Goal: Task Accomplishment & Management: Complete application form

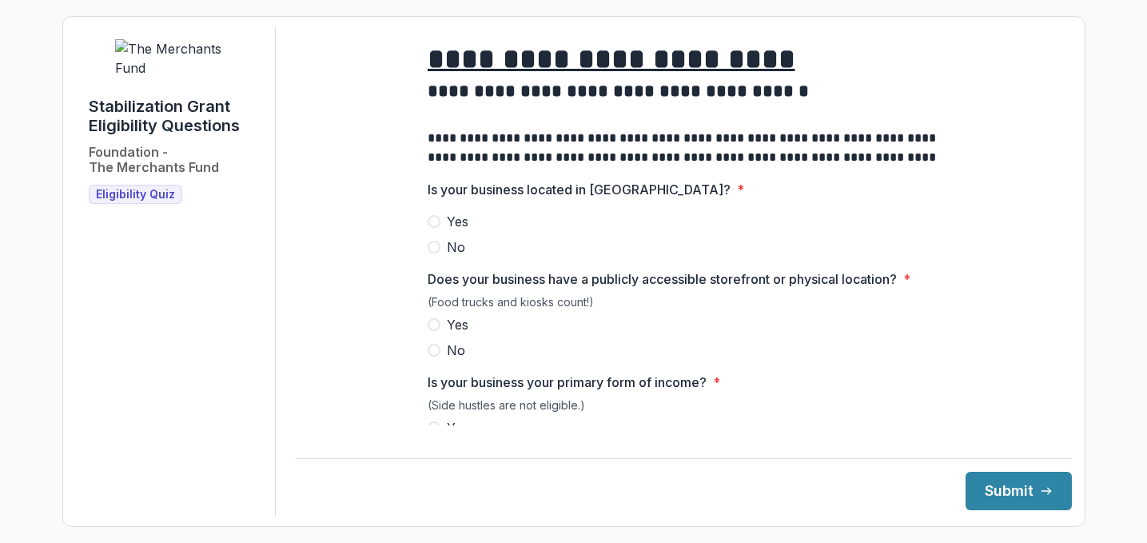
click at [431, 228] on span at bounding box center [434, 221] width 13 height 13
click at [436, 331] on span at bounding box center [434, 324] width 13 height 13
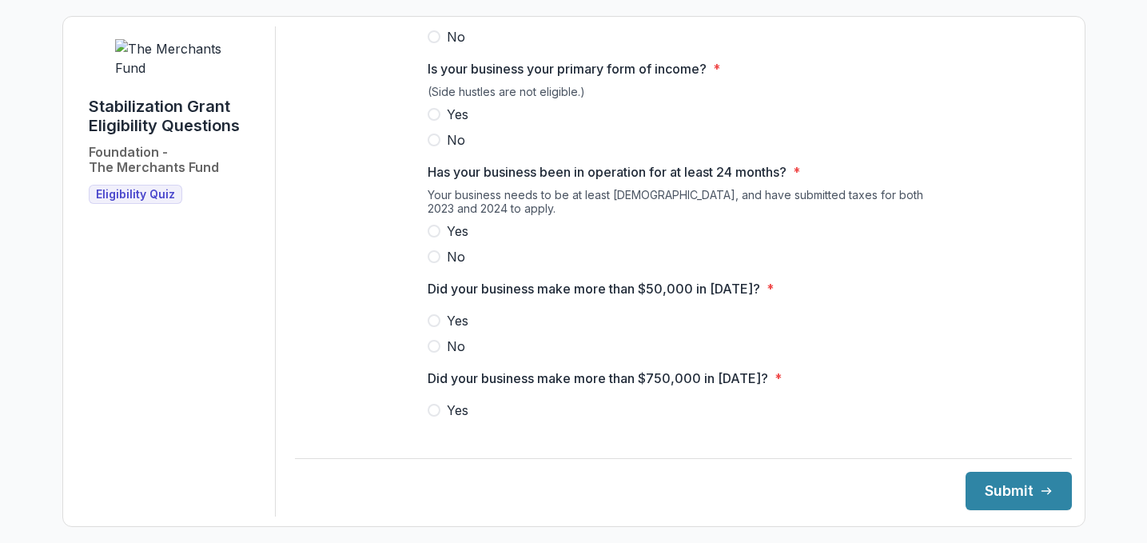
scroll to position [320, 0]
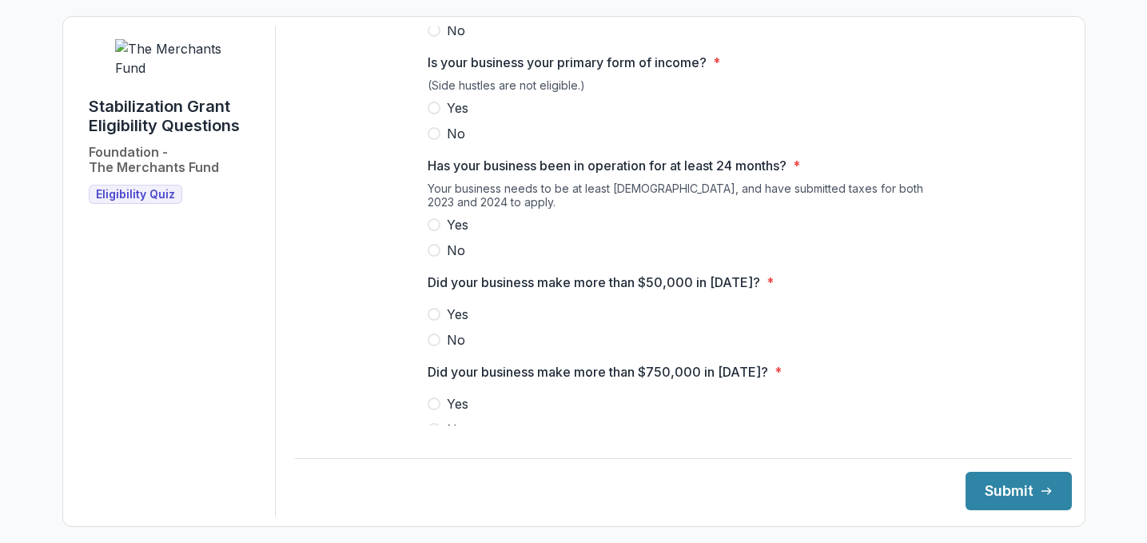
click at [432, 114] on span at bounding box center [434, 108] width 13 height 13
click at [431, 231] on span at bounding box center [434, 224] width 13 height 13
click at [432, 321] on span at bounding box center [434, 314] width 13 height 13
click at [357, 325] on div "**********" at bounding box center [683, 344] width 777 height 1274
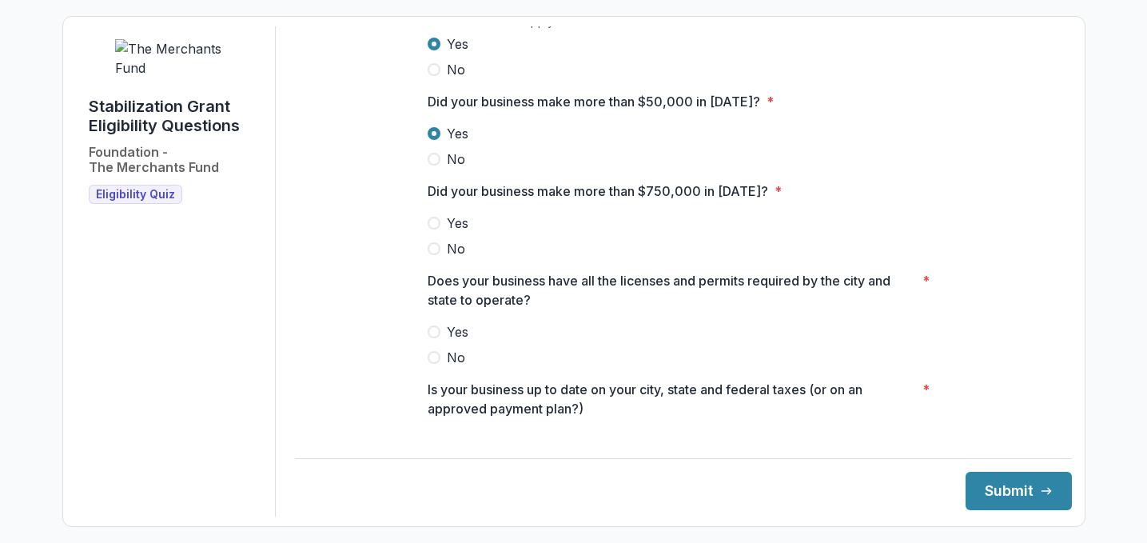
scroll to position [512, 0]
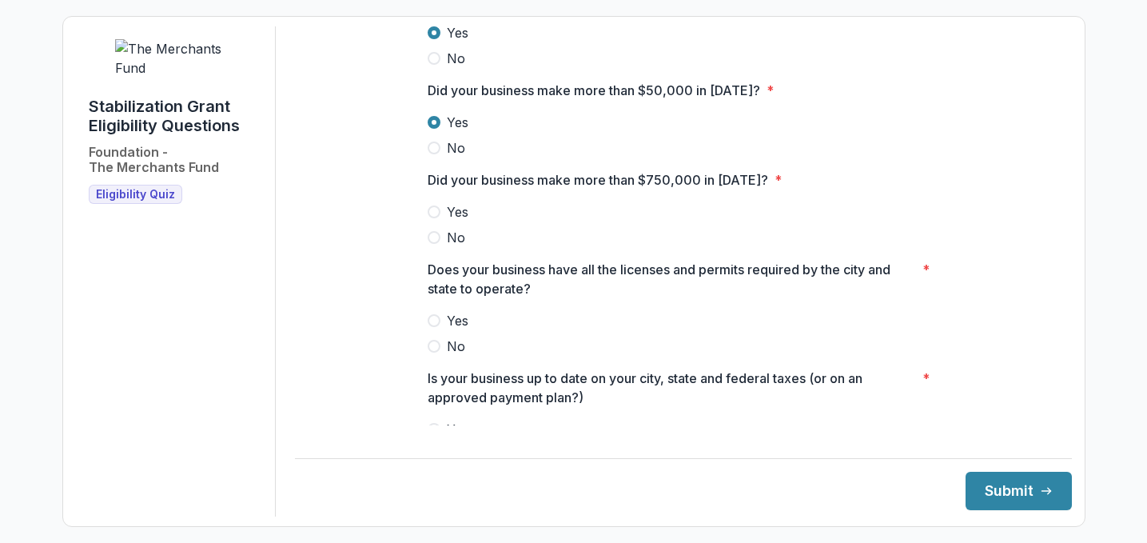
click at [433, 244] on span at bounding box center [434, 237] width 13 height 13
click at [380, 296] on div "**********" at bounding box center [683, 152] width 777 height 1274
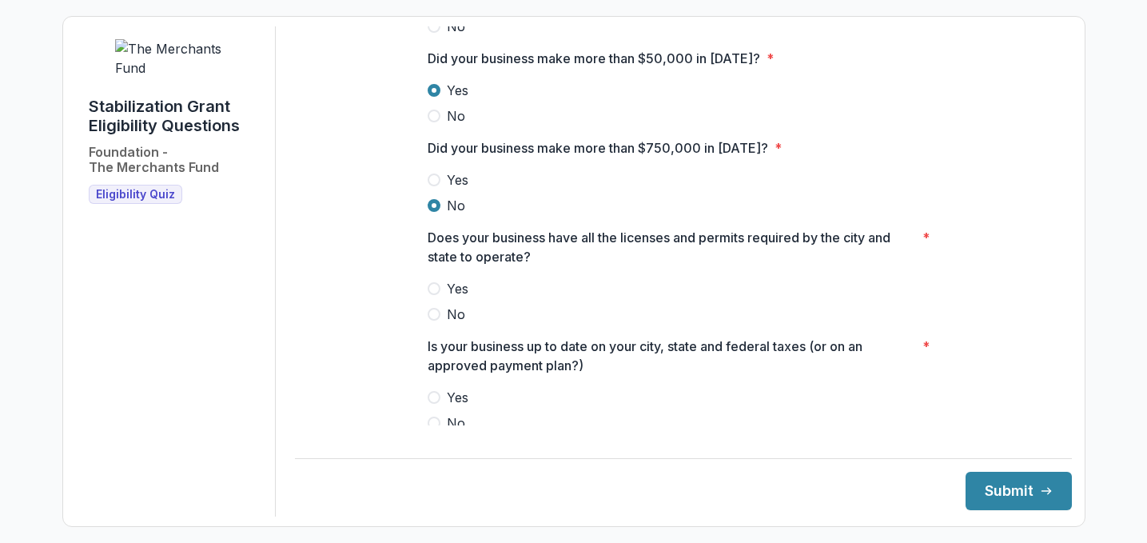
scroll to position [576, 0]
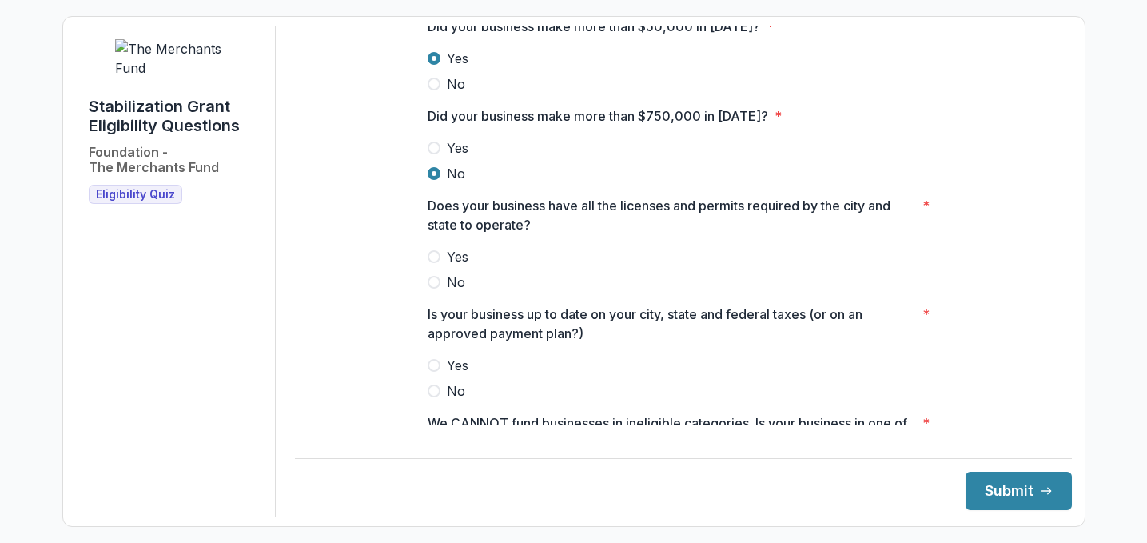
click at [436, 263] on span at bounding box center [434, 256] width 13 height 13
click at [374, 298] on div "**********" at bounding box center [683, 88] width 777 height 1274
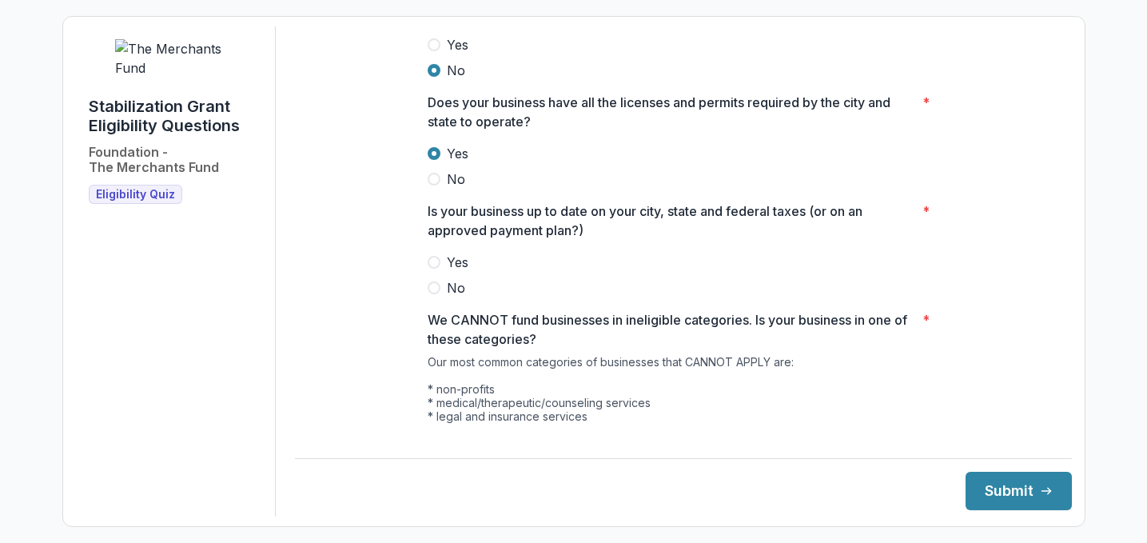
scroll to position [735, 0]
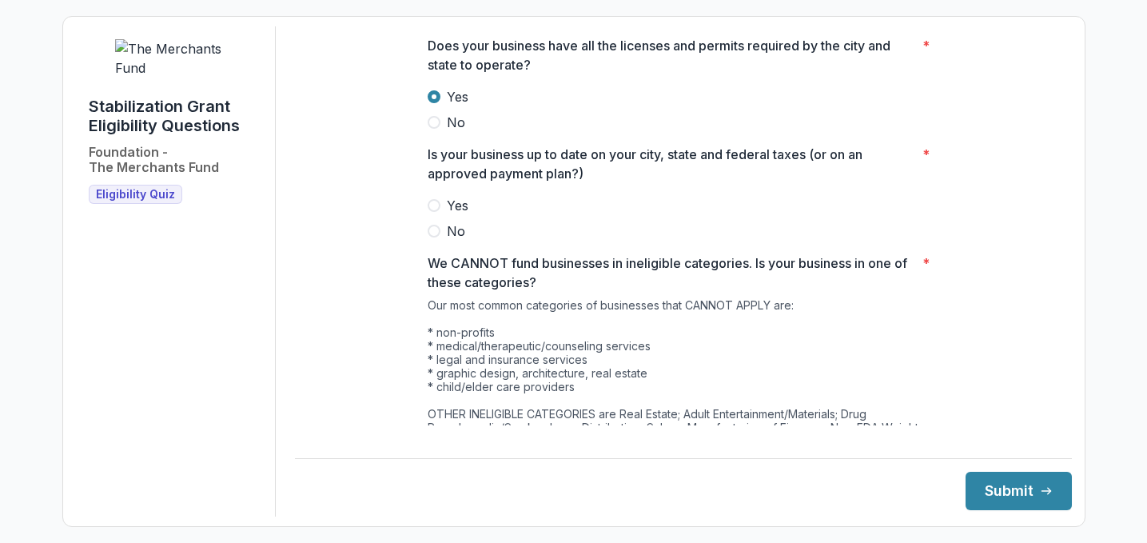
click at [432, 212] on span at bounding box center [434, 205] width 13 height 13
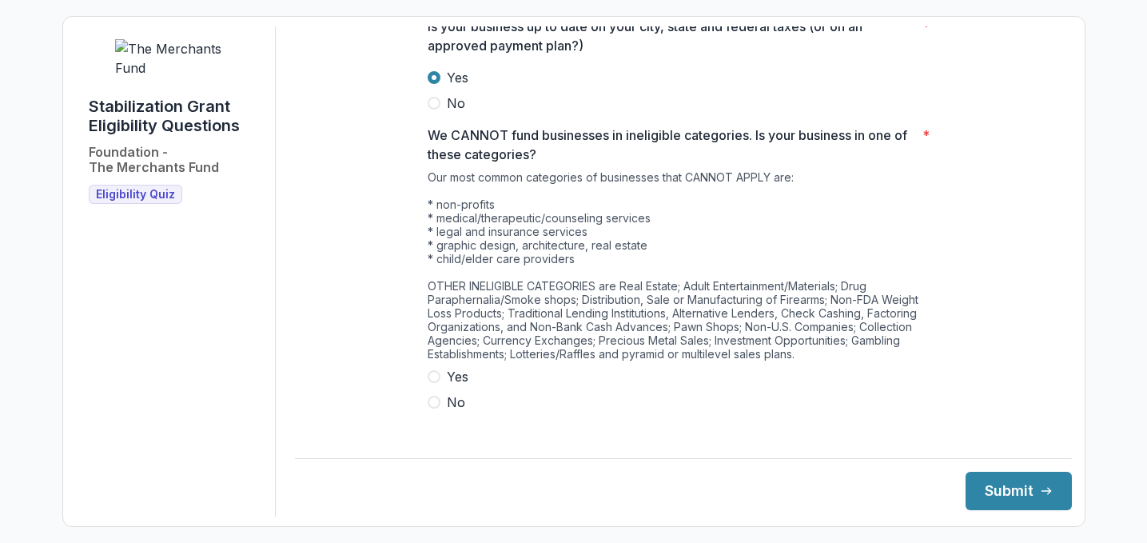
scroll to position [875, 0]
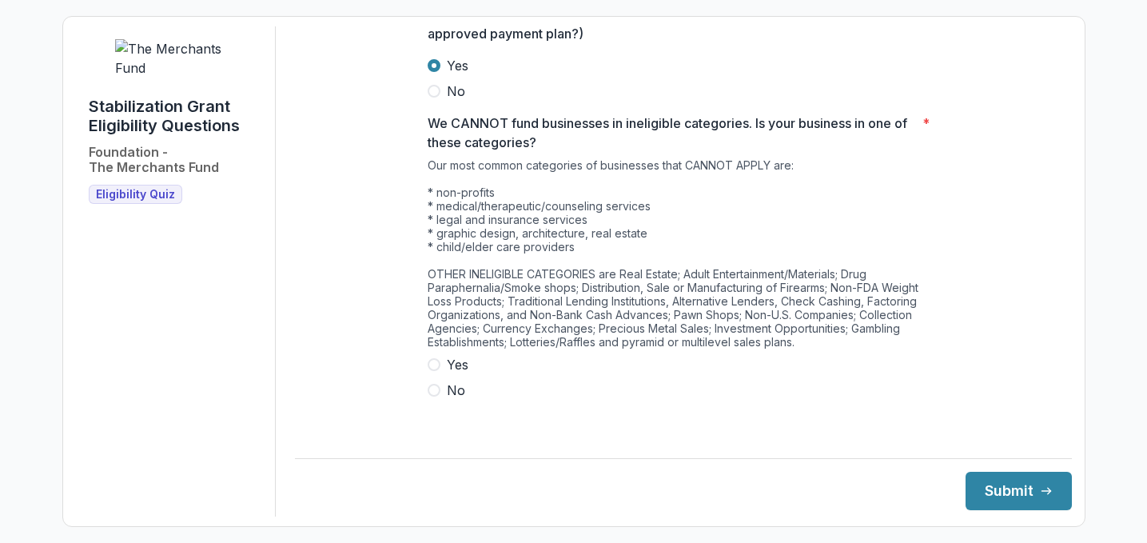
click at [432, 396] on span at bounding box center [434, 390] width 13 height 13
click at [974, 490] on button "Submit" at bounding box center [1019, 491] width 106 height 38
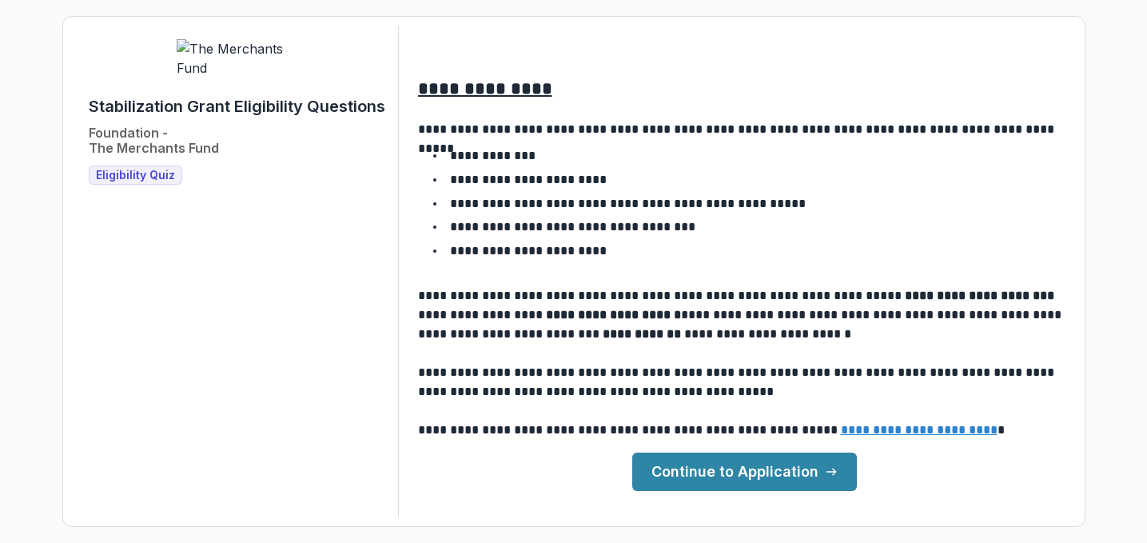
click at [722, 468] on link "Continue to Application" at bounding box center [744, 471] width 225 height 38
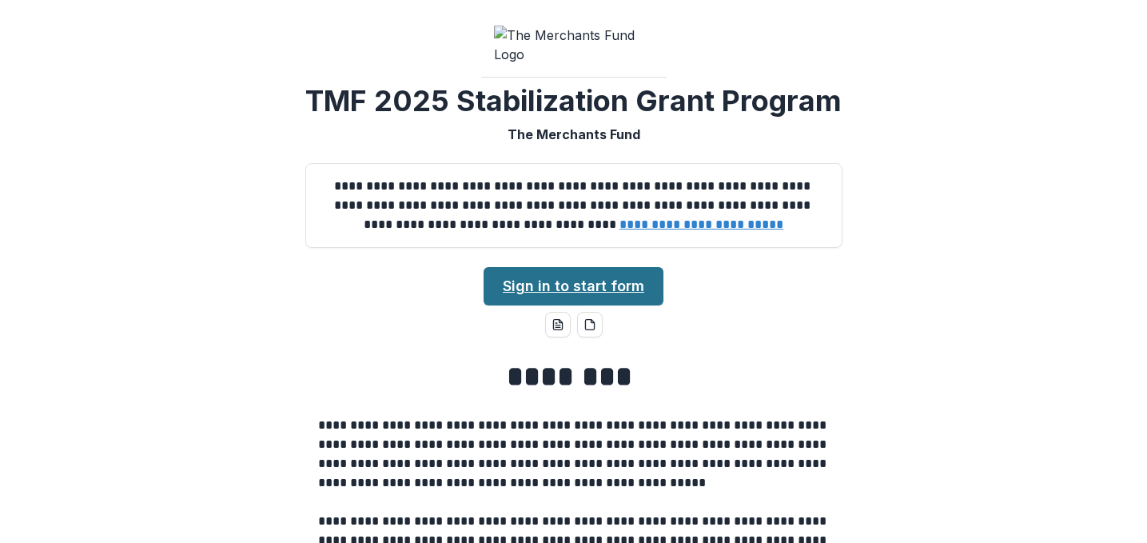
click at [581, 305] on link "Sign in to start form" at bounding box center [574, 286] width 180 height 38
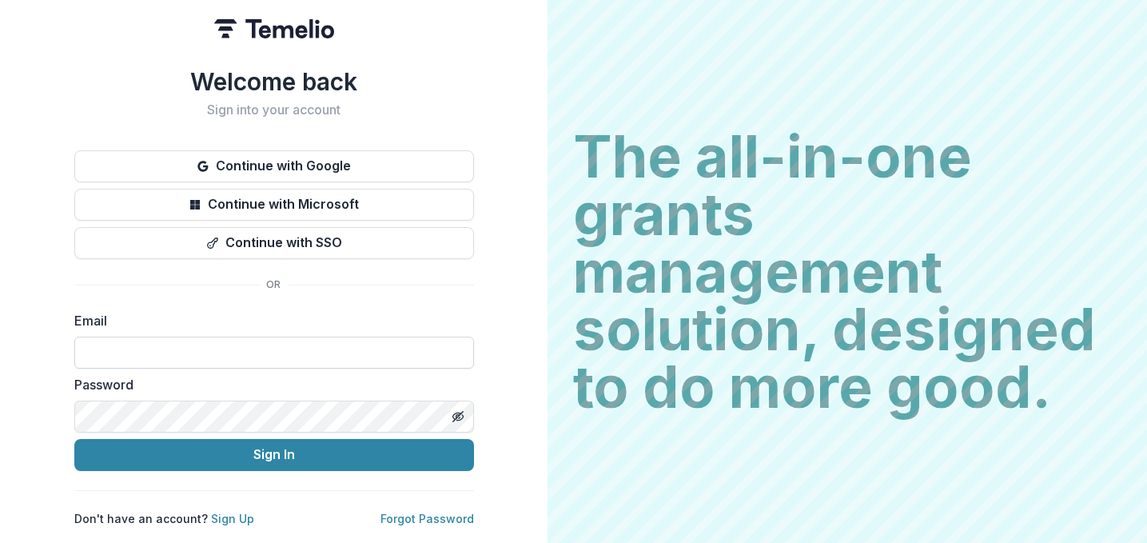
click at [166, 341] on input at bounding box center [274, 353] width 400 height 32
type input "**********"
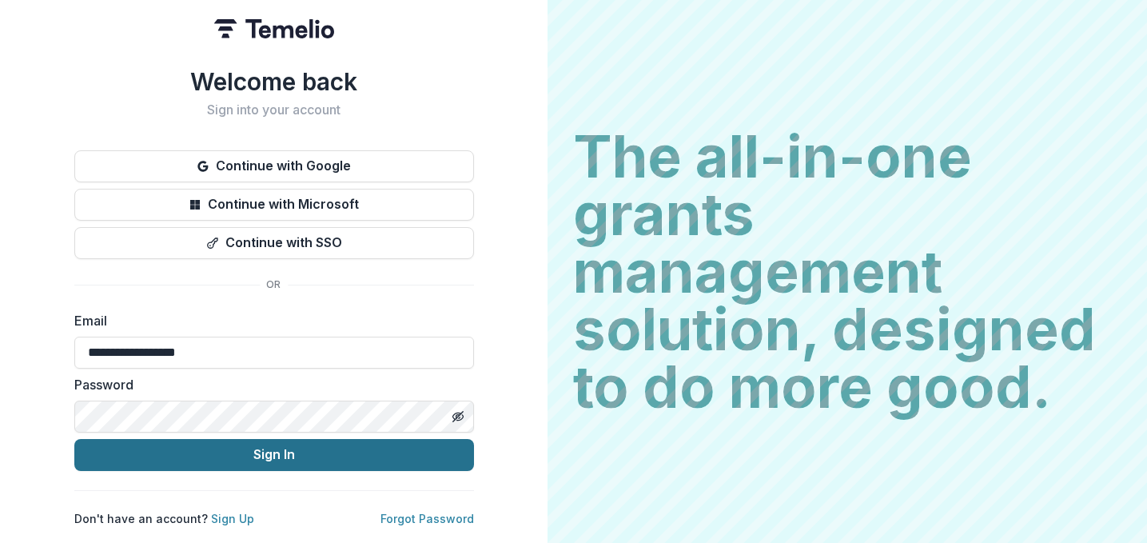
click at [230, 449] on button "Sign In" at bounding box center [274, 455] width 400 height 32
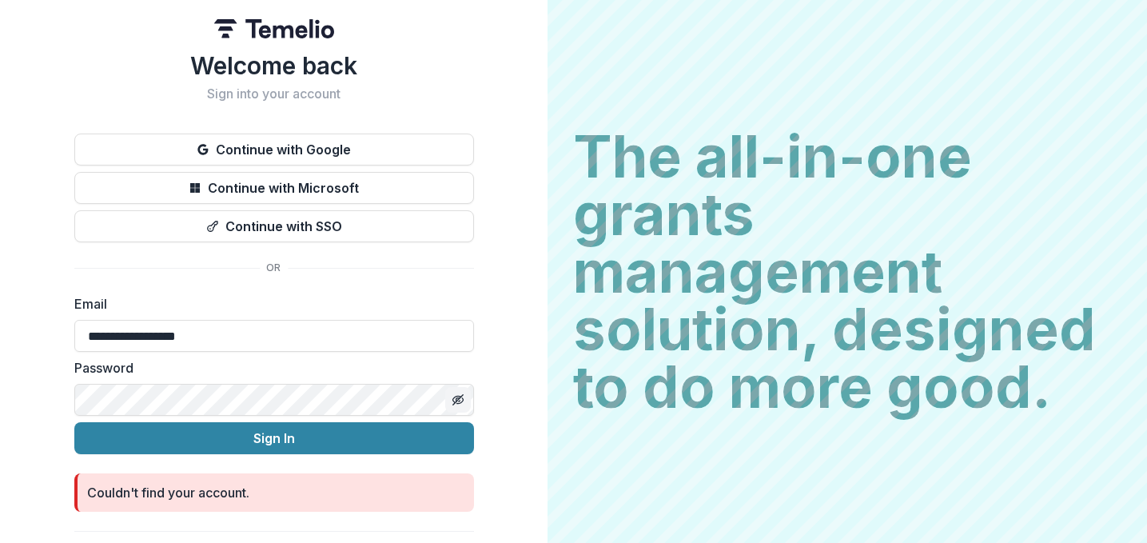
click at [458, 401] on icon "Toggle password visibility" at bounding box center [458, 400] width 1 height 1
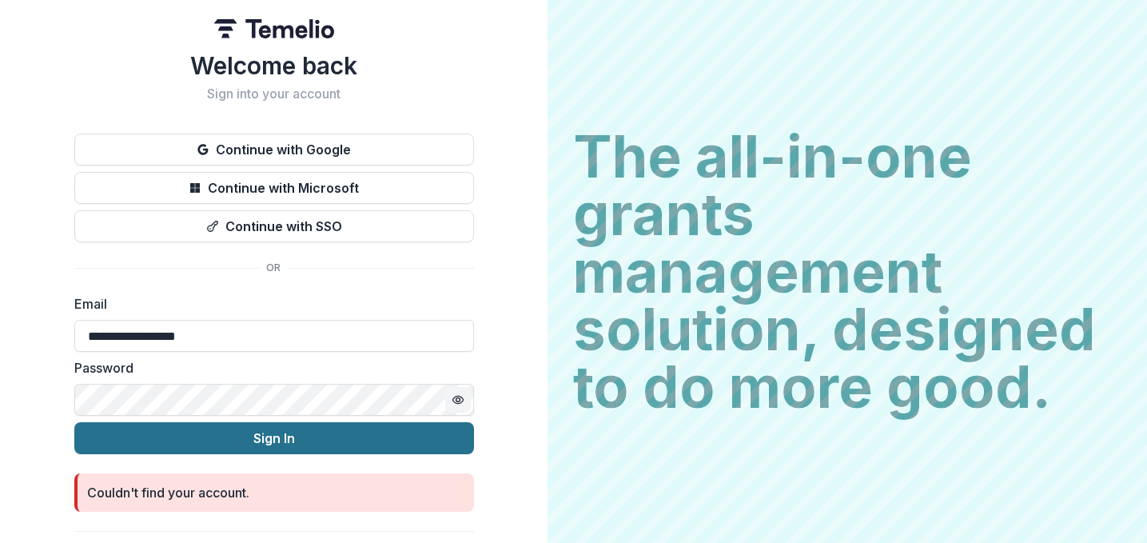
click at [277, 438] on button "Sign In" at bounding box center [274, 438] width 400 height 32
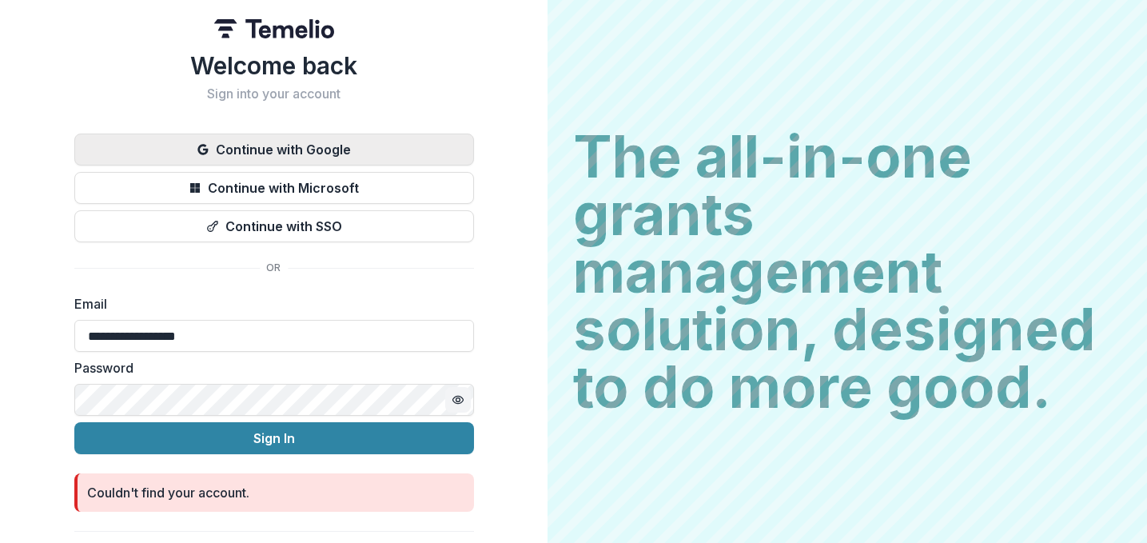
click at [233, 151] on button "Continue with Google" at bounding box center [274, 149] width 400 height 32
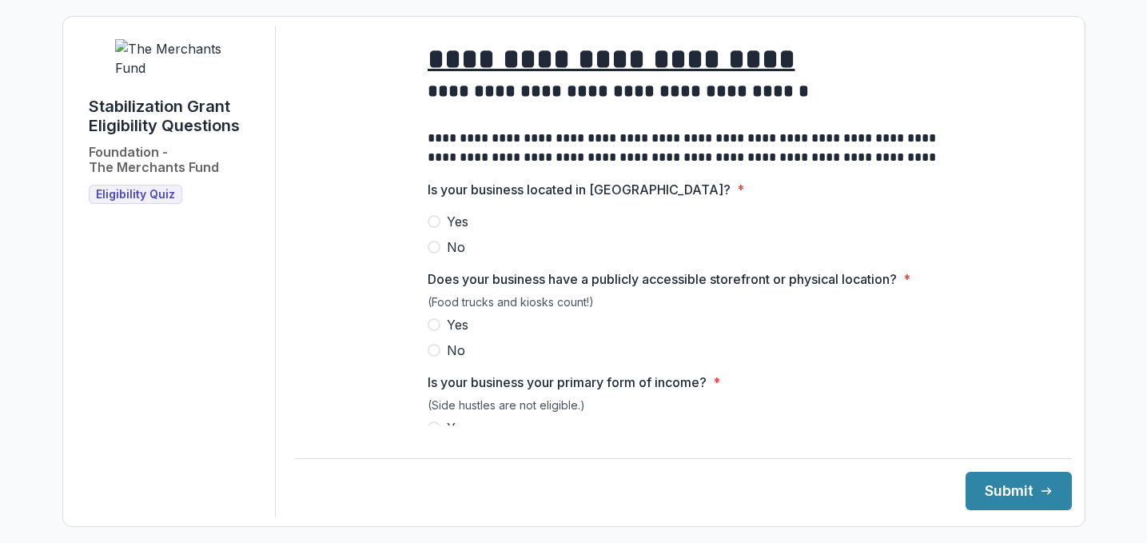
click at [428, 228] on span at bounding box center [434, 221] width 13 height 13
click at [434, 331] on span at bounding box center [434, 324] width 13 height 13
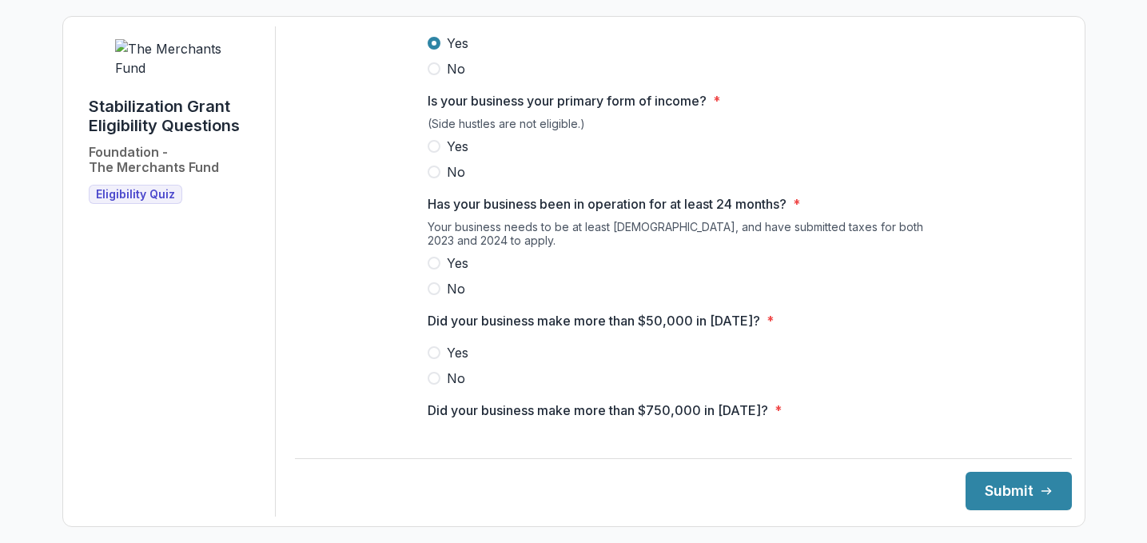
scroll to position [288, 0]
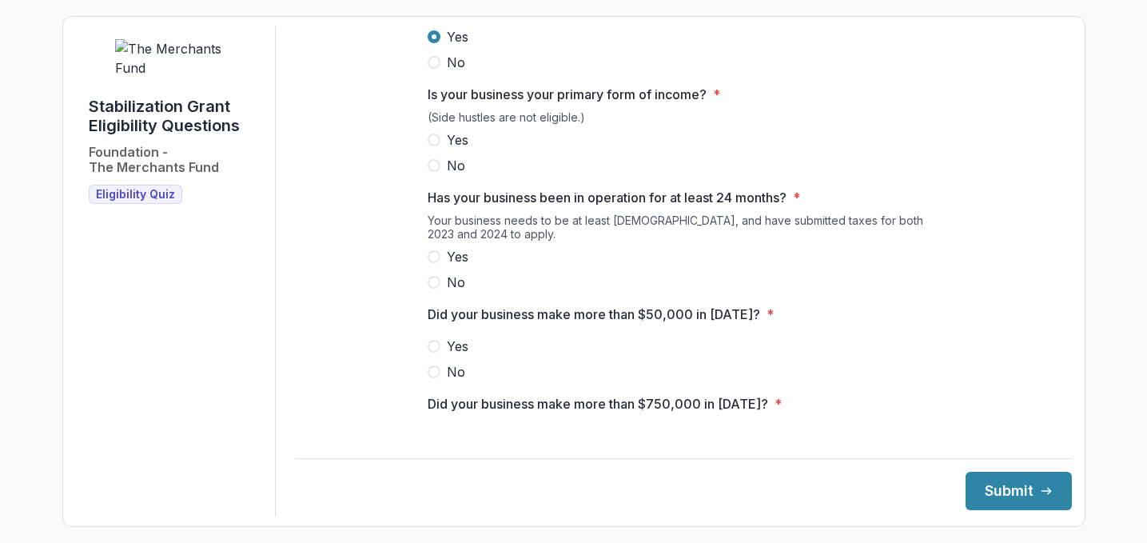
click at [435, 146] on span at bounding box center [434, 139] width 13 height 13
click at [432, 263] on span at bounding box center [434, 256] width 13 height 13
click at [431, 353] on span at bounding box center [434, 346] width 13 height 13
click at [939, 292] on div "**********" at bounding box center [683, 376] width 537 height 1274
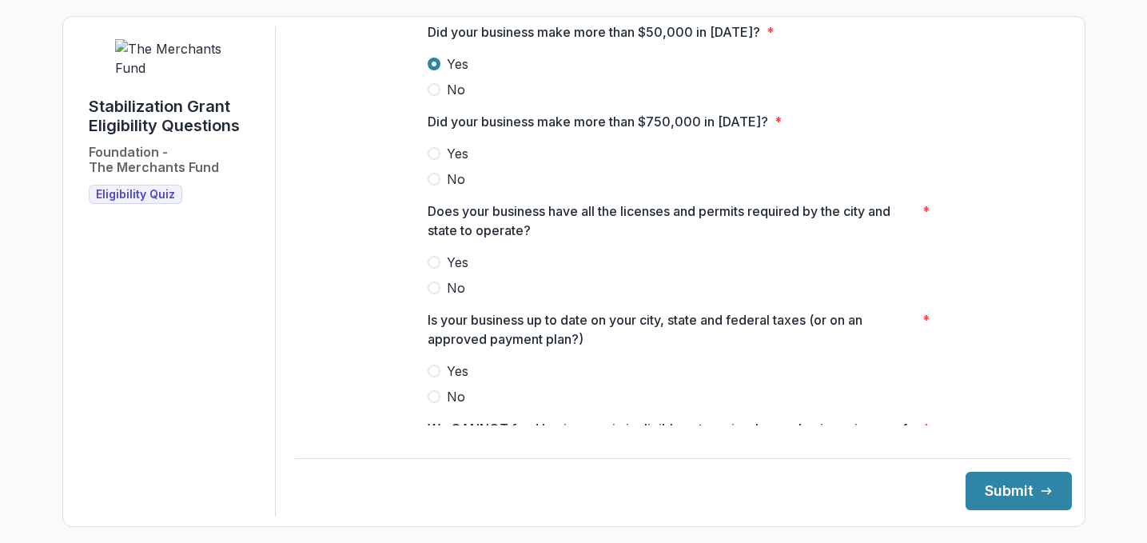
scroll to position [639, 0]
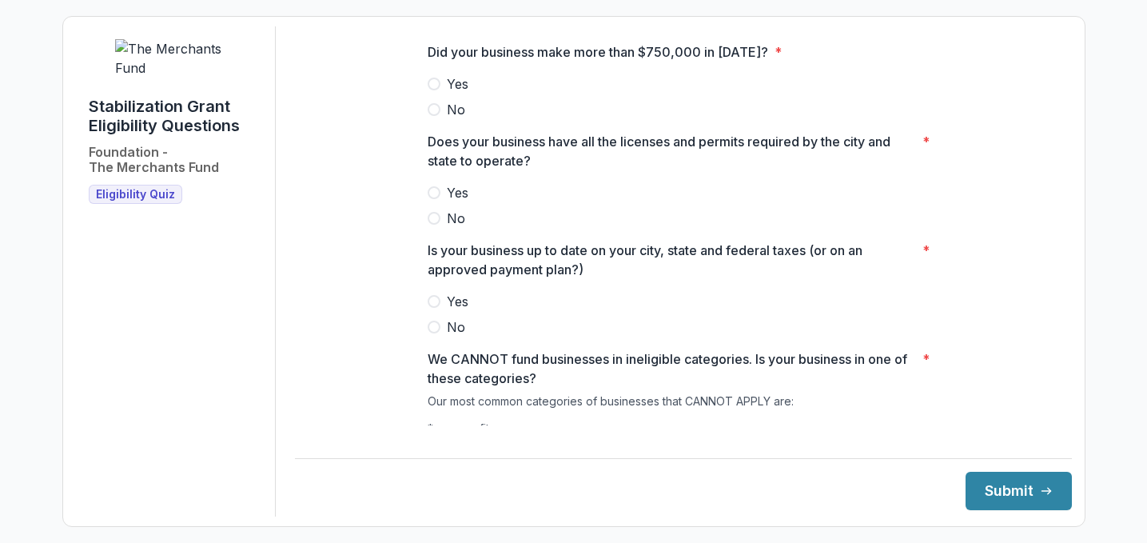
click at [429, 116] on span at bounding box center [434, 109] width 13 height 13
click at [429, 199] on span at bounding box center [434, 192] width 13 height 13
click at [436, 308] on span at bounding box center [434, 301] width 13 height 13
click at [978, 150] on div "**********" at bounding box center [683, 24] width 777 height 1274
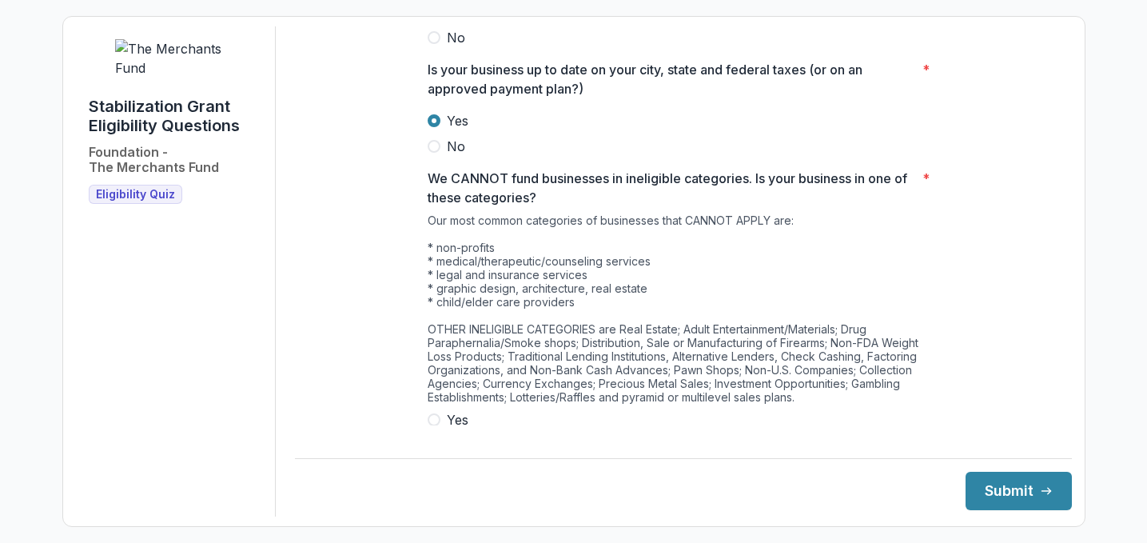
scroll to position [875, 0]
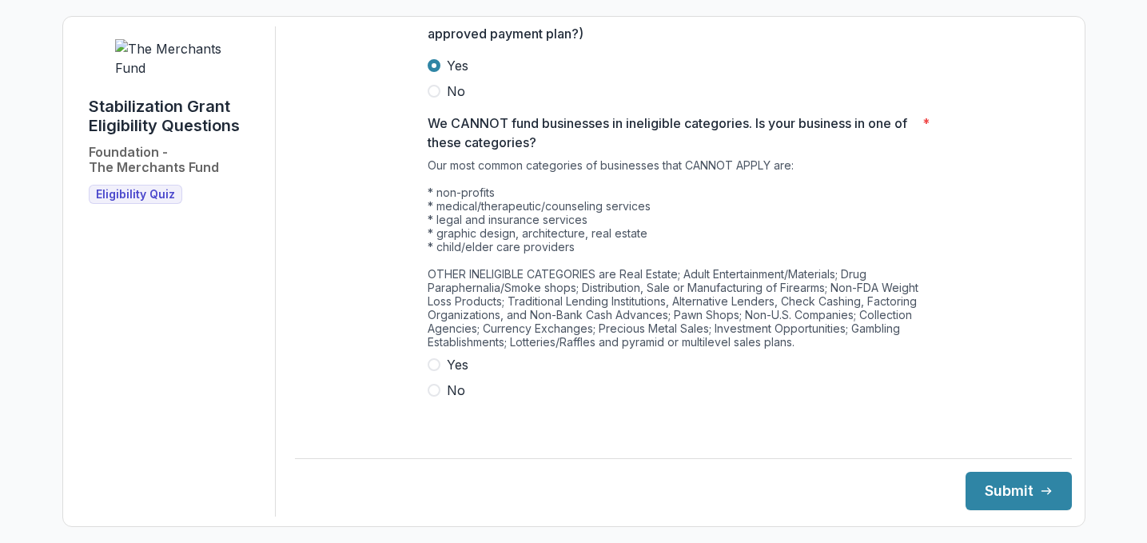
click at [432, 396] on span at bounding box center [434, 390] width 13 height 13
click at [1013, 488] on button "Submit" at bounding box center [1019, 491] width 106 height 38
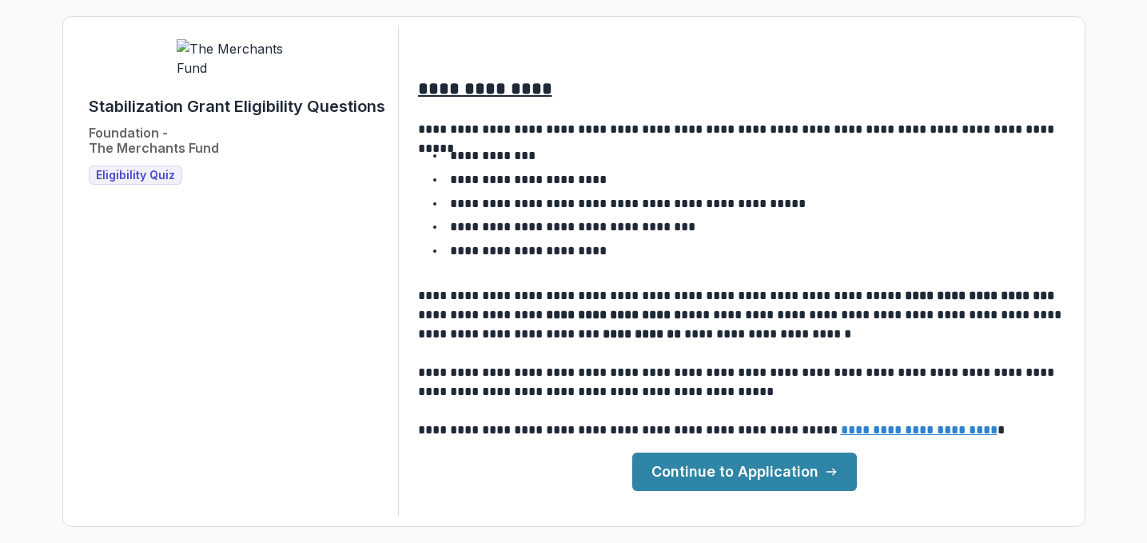
click at [739, 472] on link "Continue to Application" at bounding box center [744, 471] width 225 height 38
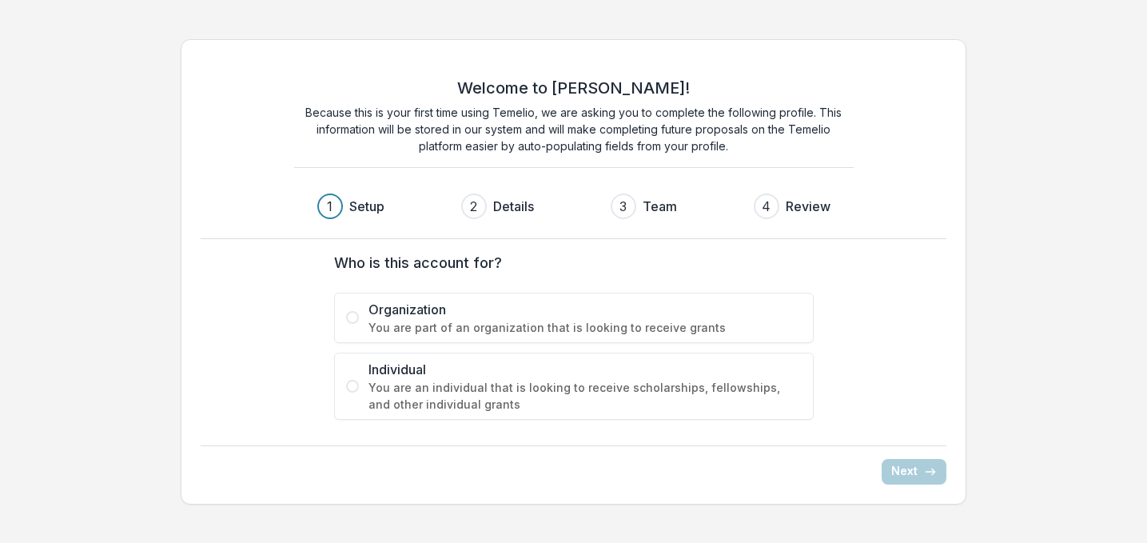
click at [354, 385] on span at bounding box center [352, 386] width 13 height 13
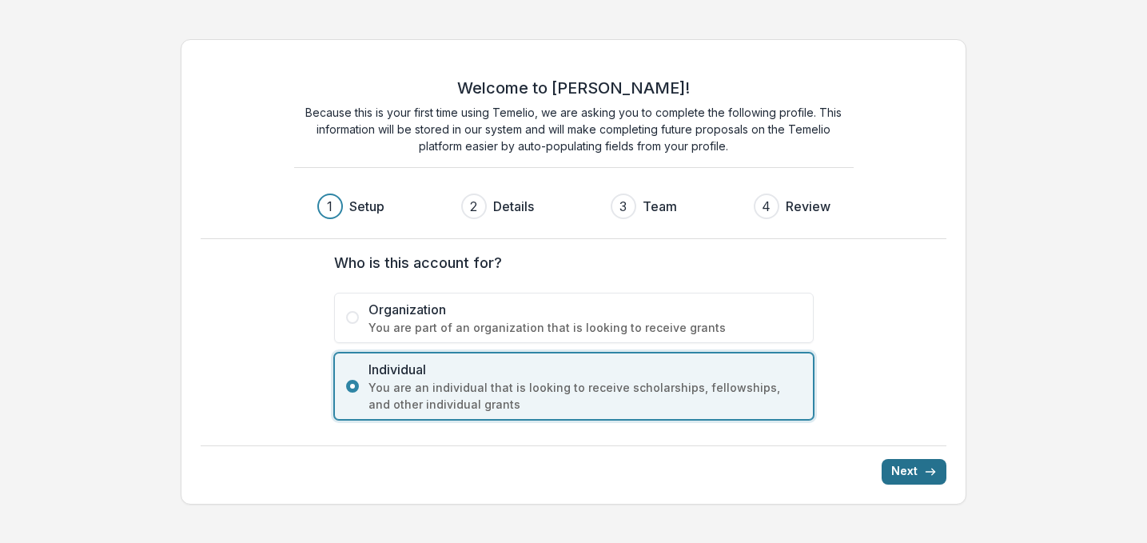
click at [898, 468] on button "Next" at bounding box center [914, 472] width 65 height 26
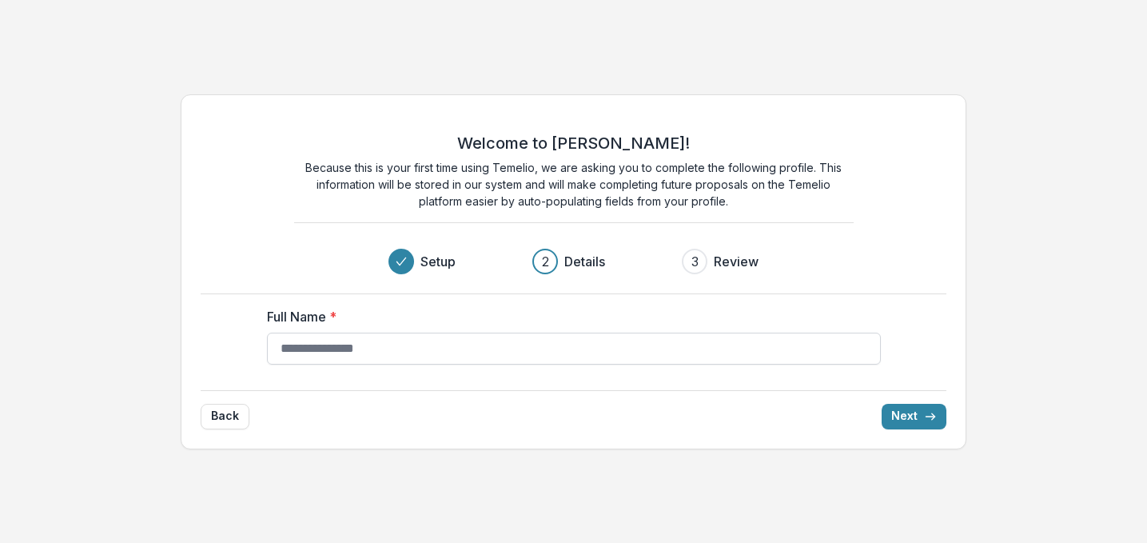
click at [333, 345] on input "Full Name *" at bounding box center [574, 349] width 614 height 32
click at [903, 415] on button "Next" at bounding box center [914, 417] width 65 height 26
type input "********"
click at [899, 412] on button "Next" at bounding box center [914, 417] width 65 height 26
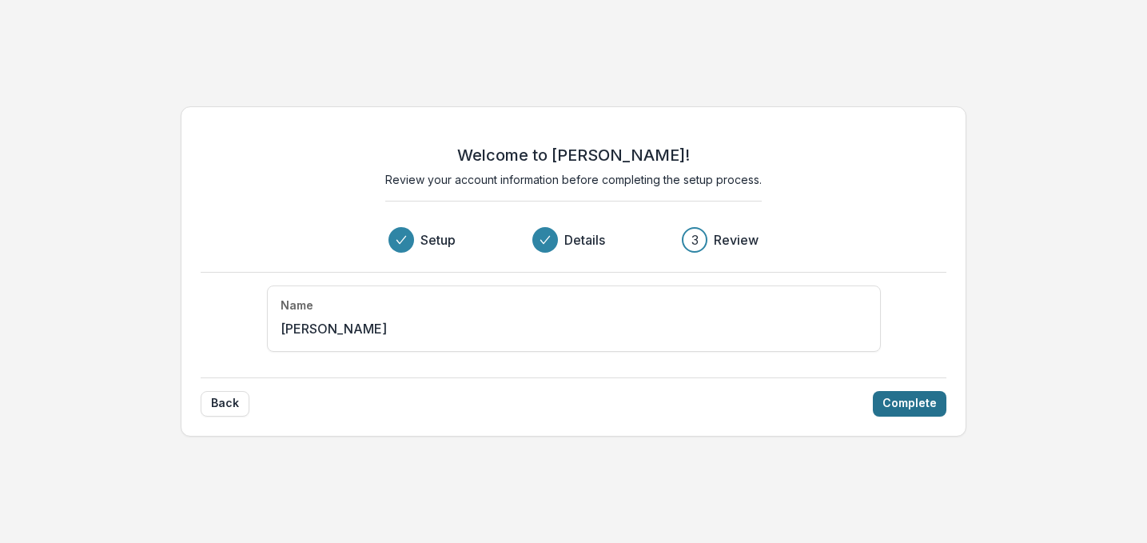
click at [900, 408] on button "Complete" at bounding box center [910, 404] width 74 height 26
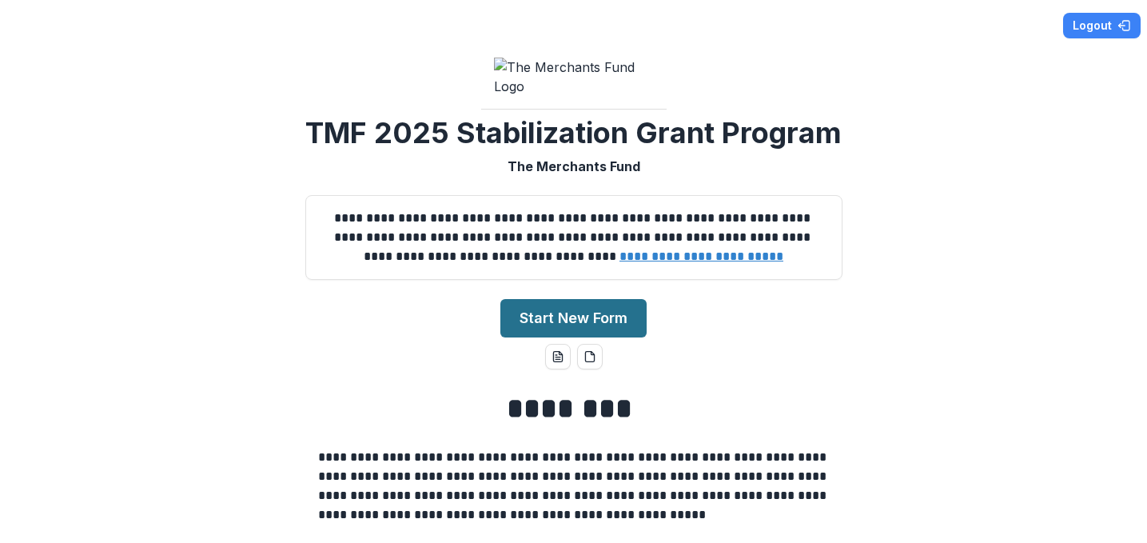
click at [592, 337] on button "Start New Form" at bounding box center [573, 318] width 146 height 38
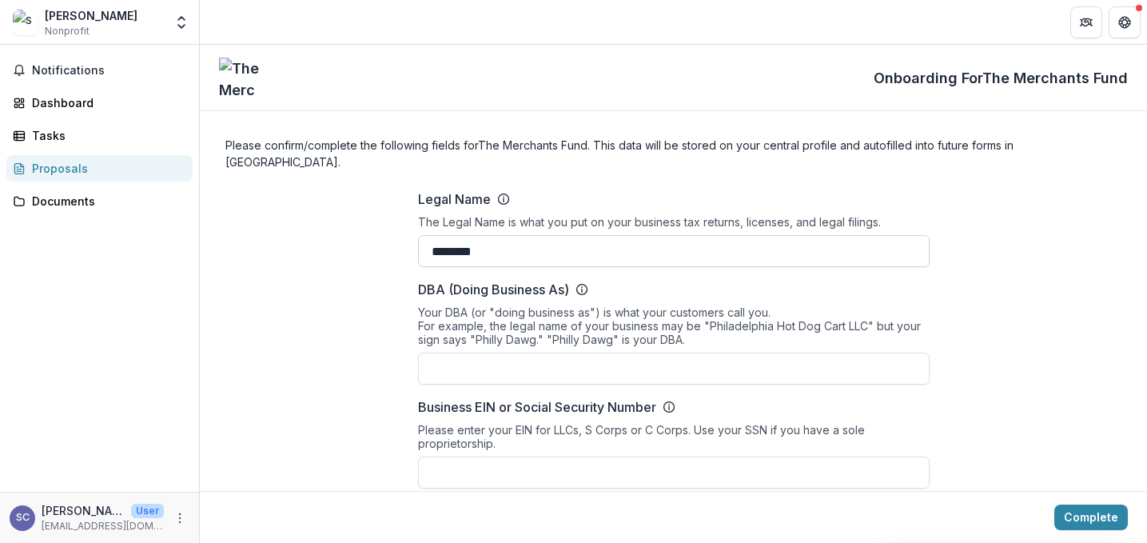
click at [455, 235] on input "********" at bounding box center [674, 251] width 512 height 32
click at [485, 235] on input "*******" at bounding box center [674, 251] width 512 height 32
type input "*"
type input "**********"
click at [443, 353] on input "DBA (Doing Business As)" at bounding box center [674, 369] width 512 height 32
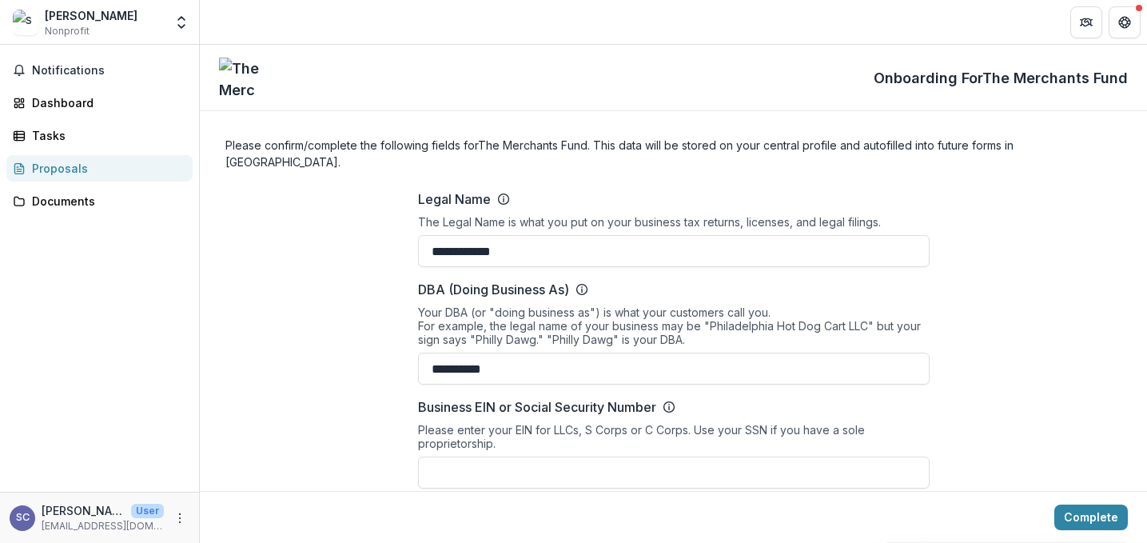
type input "**********"
click at [432, 456] on input "Business EIN or Social Security Number" at bounding box center [674, 472] width 512 height 32
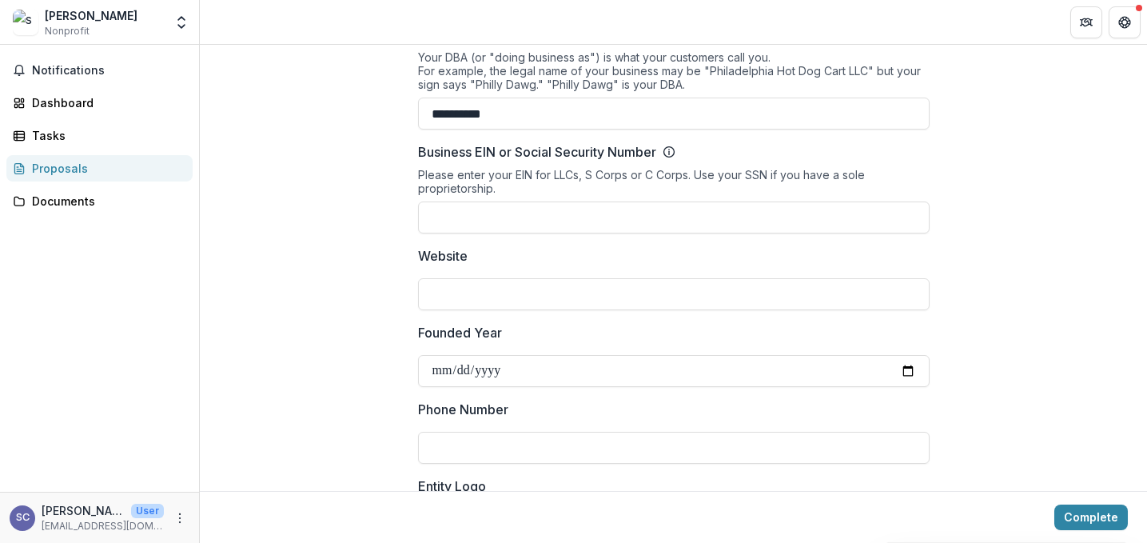
scroll to position [256, 0]
click at [428, 201] on input "Business EIN or Social Security Number" at bounding box center [674, 217] width 512 height 32
type input "*********"
click at [435, 282] on input "Website" at bounding box center [674, 293] width 512 height 32
click at [431, 354] on input "Founded Year" at bounding box center [674, 370] width 512 height 32
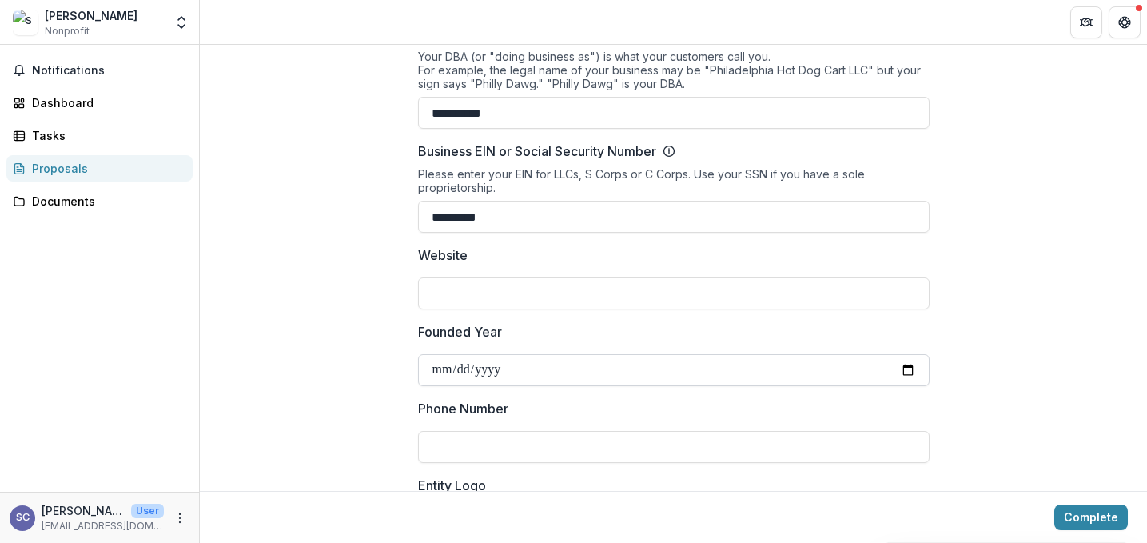
type input "**********"
click at [435, 431] on input "Phone Number" at bounding box center [674, 447] width 512 height 32
type input "**********"
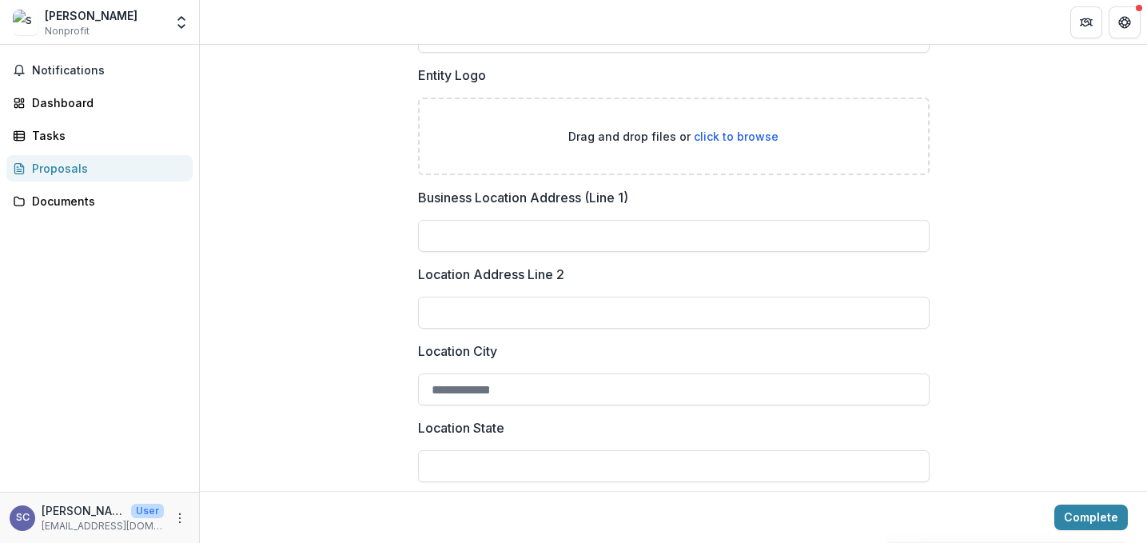
scroll to position [671, 0]
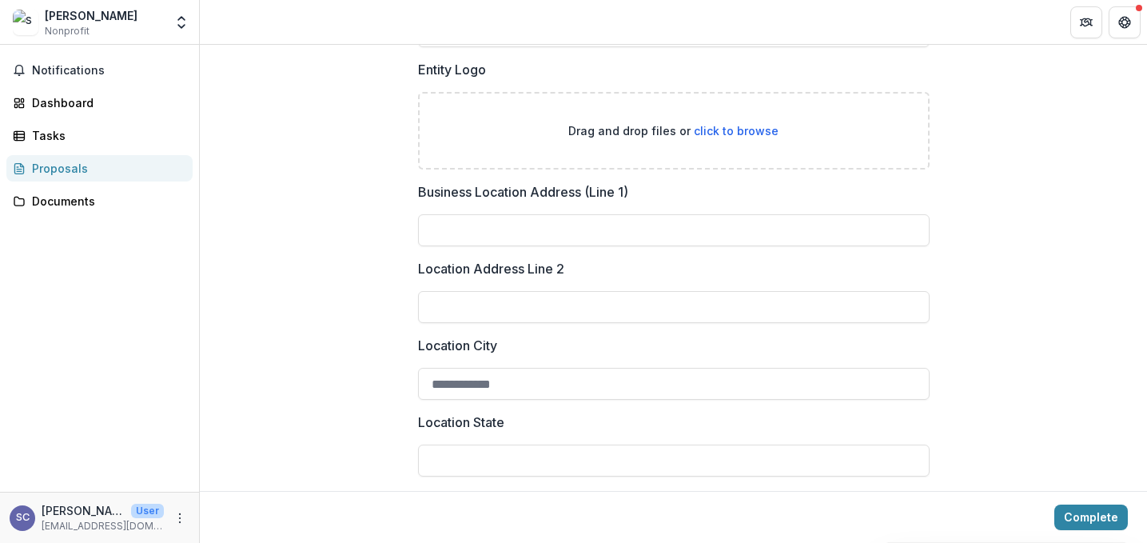
click at [714, 124] on span "click to browse" at bounding box center [736, 131] width 85 height 14
click at [477, 214] on input "Business Location Address (Line 1)" at bounding box center [674, 230] width 512 height 32
click at [1054, 504] on button "Complete" at bounding box center [1091, 517] width 74 height 26
type input "****"
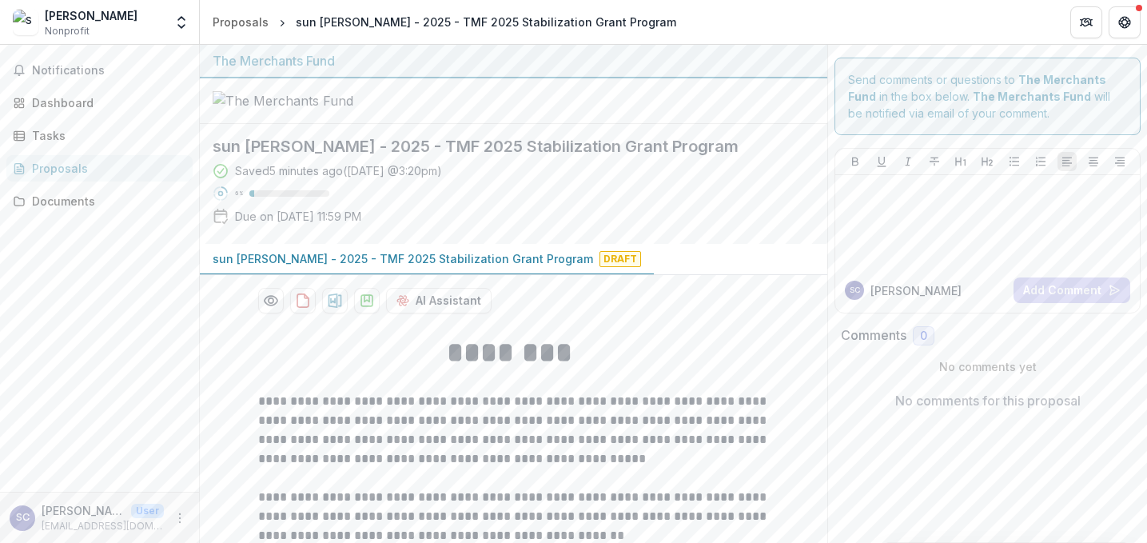
scroll to position [32, 0]
click at [600, 267] on span "Draft" at bounding box center [621, 259] width 42 height 16
click at [649, 275] on div "sun [PERSON_NAME] - 2025 - TMF 2025 Stabilization Grant Program Draft" at bounding box center [513, 259] width 627 height 31
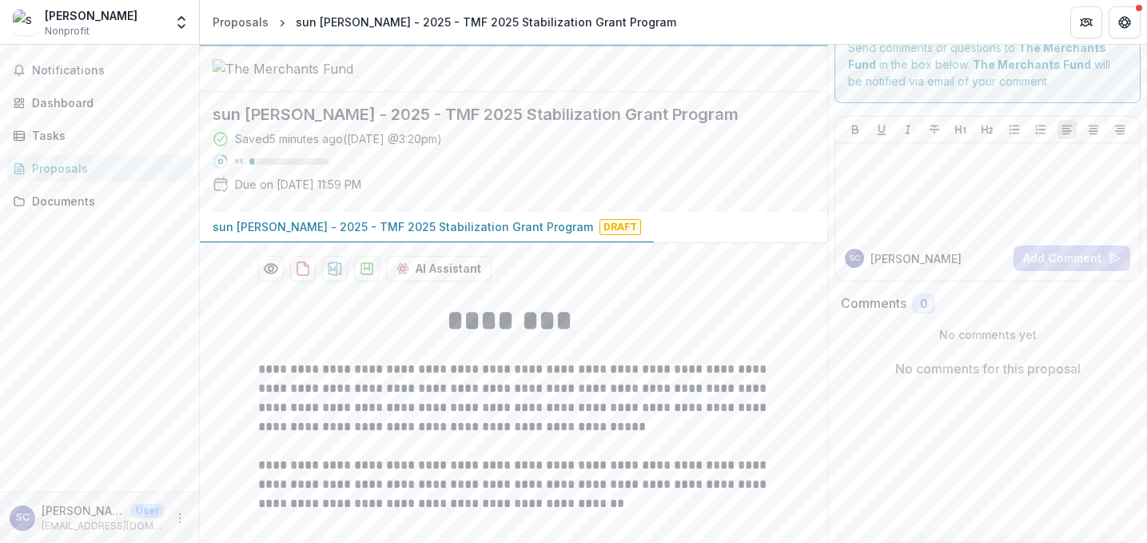
scroll to position [96, 0]
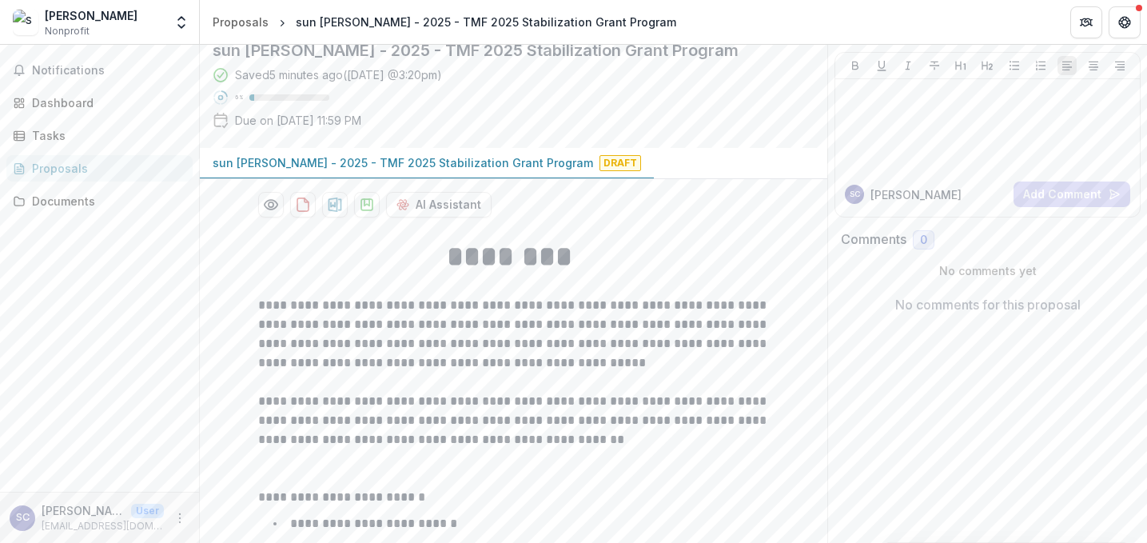
click at [600, 171] on span "Draft" at bounding box center [621, 163] width 42 height 16
click at [386, 171] on p "sun [PERSON_NAME] - 2025 - TMF 2025 Stabilization Grant Program" at bounding box center [403, 162] width 380 height 17
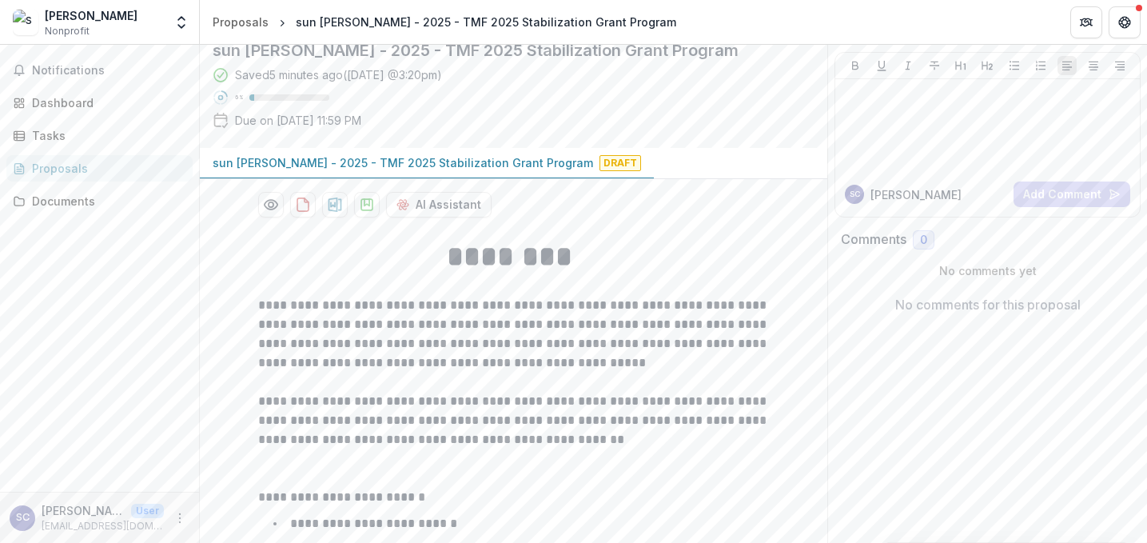
click at [710, 135] on div "Saved 5 minutes ago ( [DATE] @ 3:20pm ) 6 % Due on [DATE] 11:59 PM" at bounding box center [501, 100] width 576 height 69
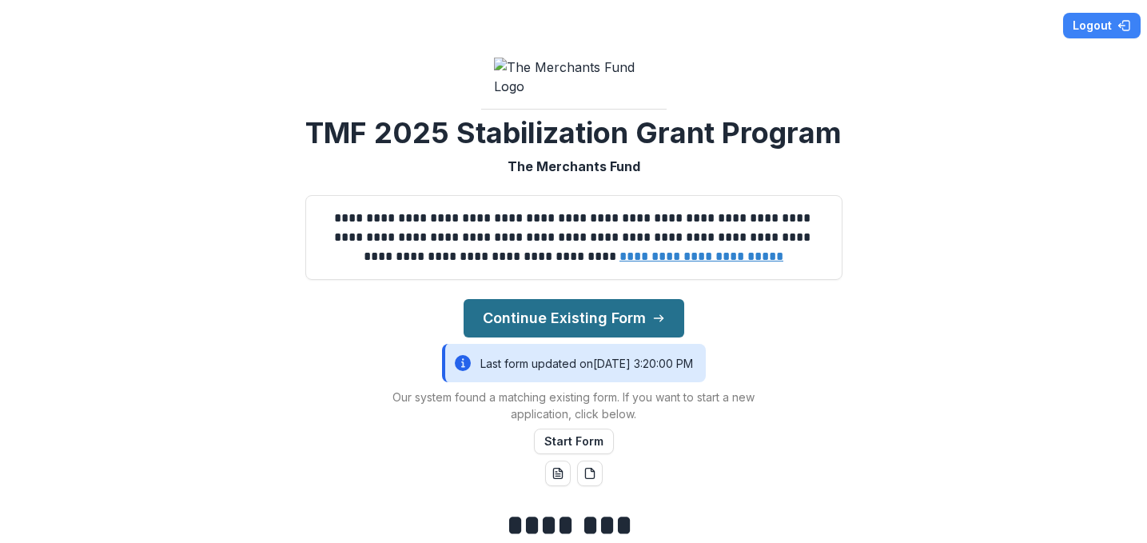
click at [529, 337] on button "Continue Existing Form" at bounding box center [574, 318] width 221 height 38
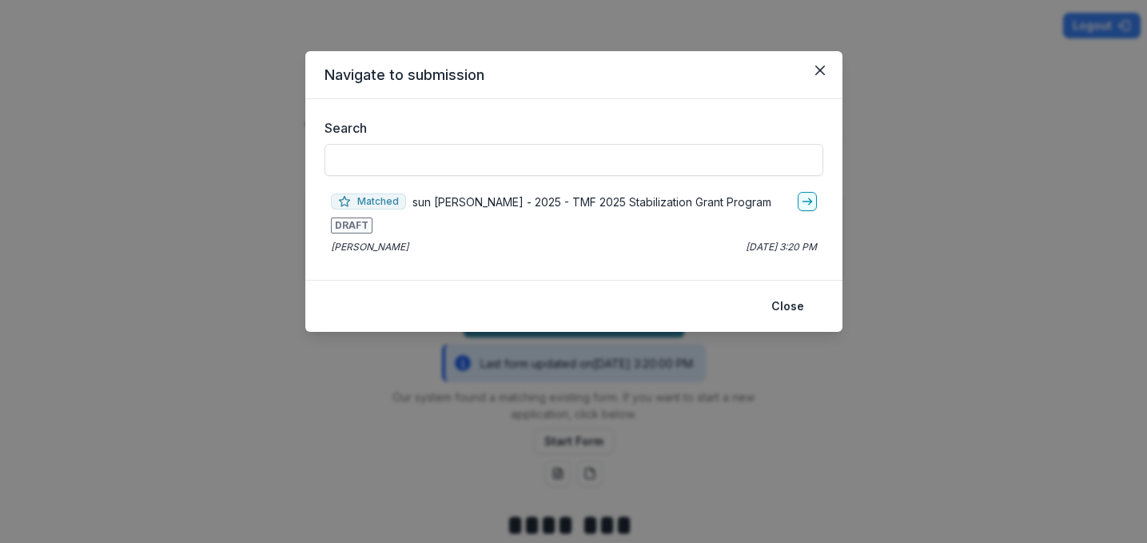
click at [549, 198] on p "sun [PERSON_NAME] - 2025 - TMF 2025 Stabilization Grant Program" at bounding box center [591, 201] width 359 height 17
click at [819, 66] on icon "Close" at bounding box center [820, 71] width 10 height 10
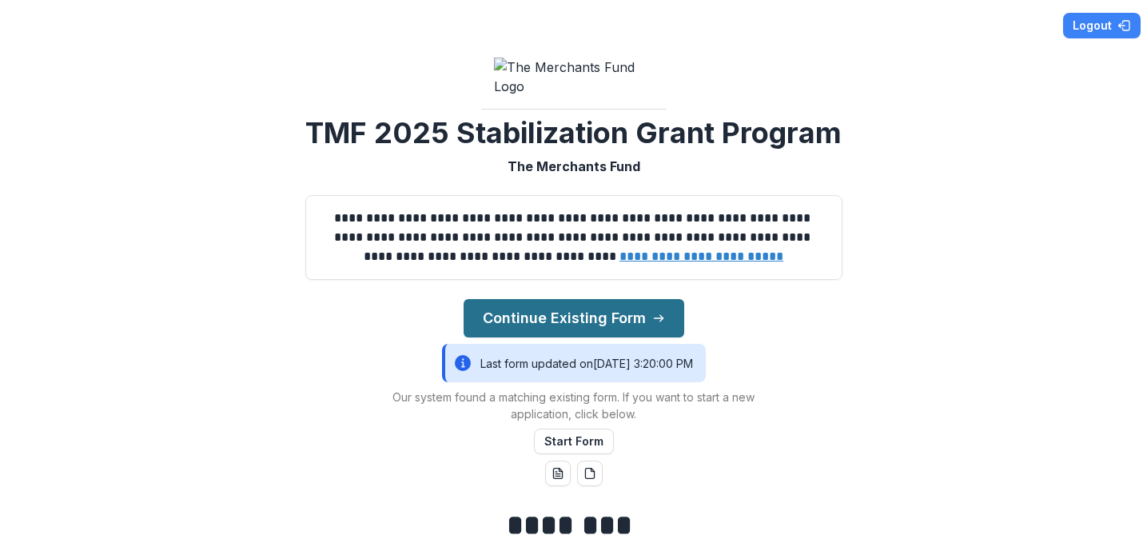
click at [520, 337] on button "Continue Existing Form" at bounding box center [574, 318] width 221 height 38
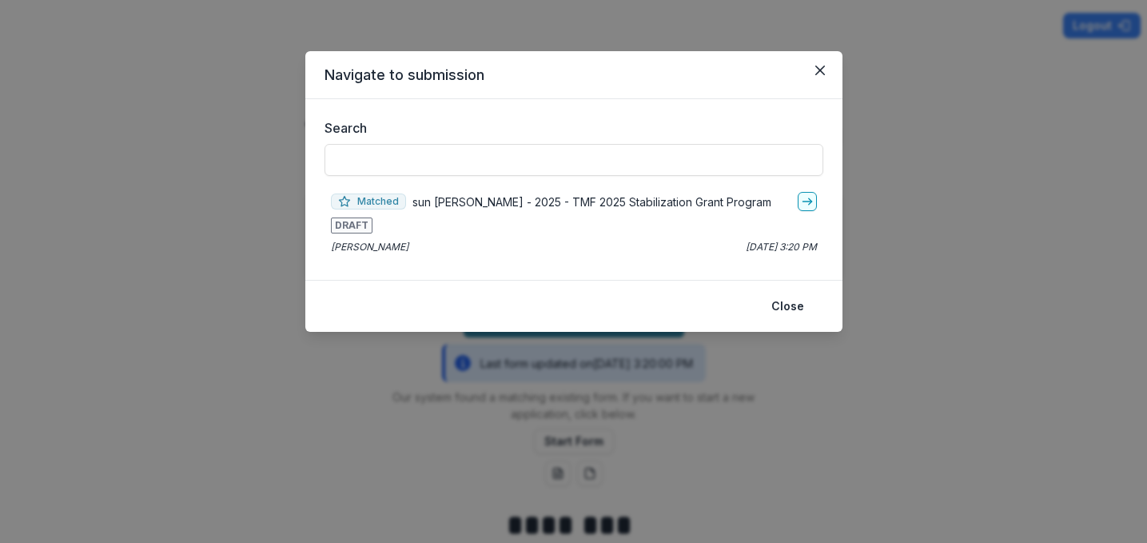
click at [544, 200] on p "sun [PERSON_NAME] - 2025 - TMF 2025 Stabilization Grant Program" at bounding box center [591, 201] width 359 height 17
click at [353, 225] on span "DRAFT" at bounding box center [352, 225] width 42 height 16
click at [788, 305] on button "Close" at bounding box center [788, 306] width 52 height 26
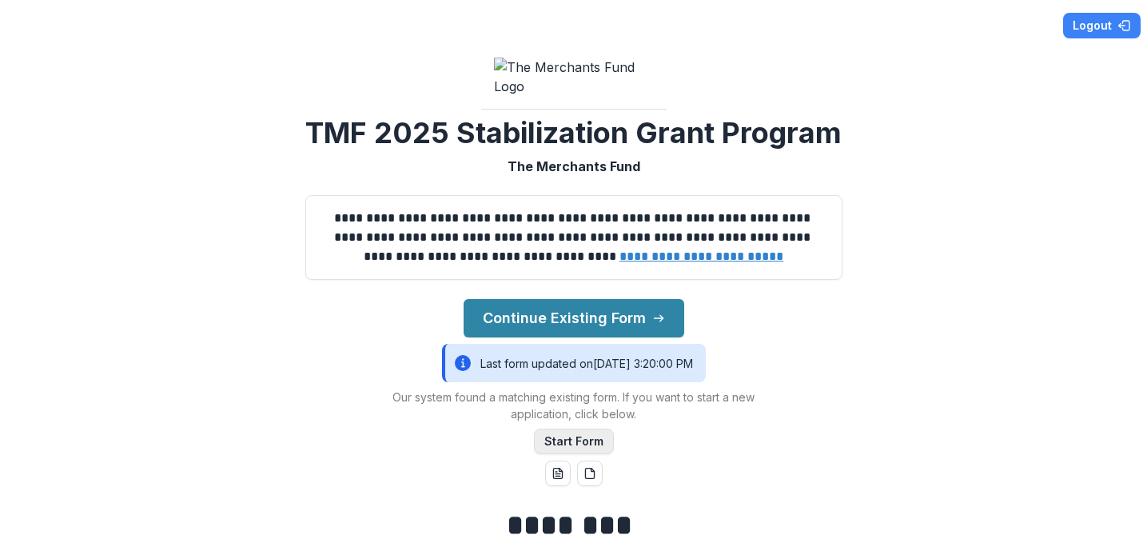
click at [564, 454] on button "Start Form" at bounding box center [574, 441] width 80 height 26
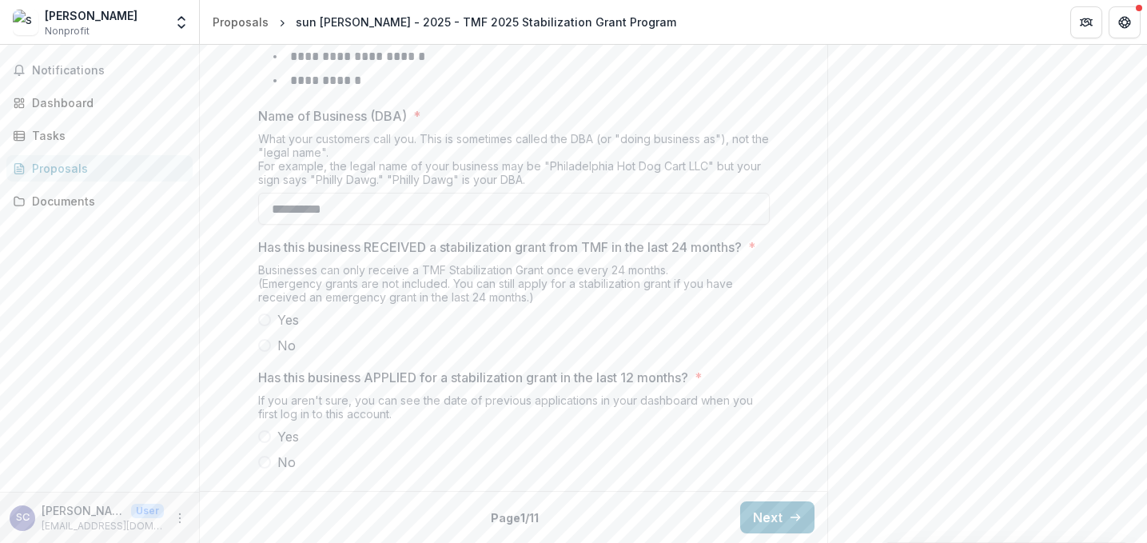
scroll to position [832, 0]
click at [259, 344] on span at bounding box center [264, 345] width 13 height 13
click at [265, 461] on span at bounding box center [264, 462] width 13 height 13
click at [766, 516] on button "Next" at bounding box center [777, 517] width 74 height 32
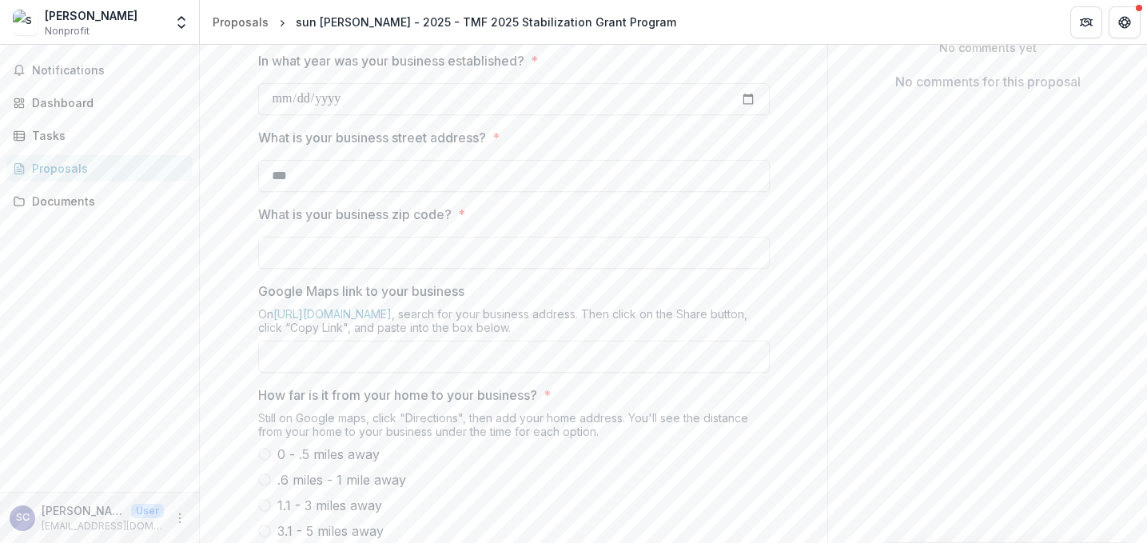
scroll to position [320, 0]
click at [300, 191] on input "***" at bounding box center [514, 175] width 512 height 32
type input "**********"
type input "*******"
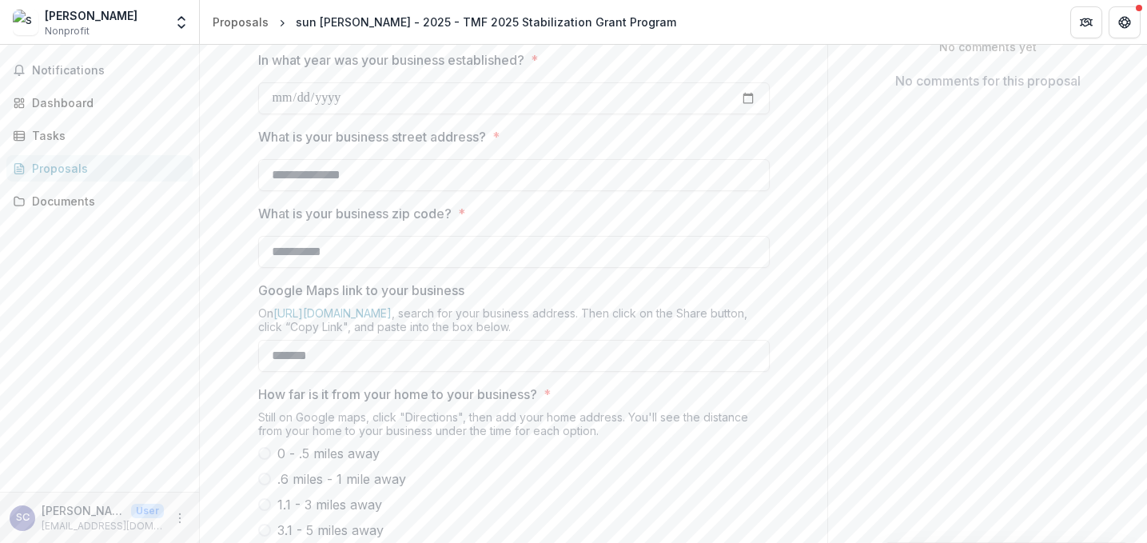
click at [161, 315] on div "Notifications Dashboard Tasks Proposals Documents" at bounding box center [99, 268] width 199 height 447
click at [901, 394] on div "Send comments or questions to The Merchants Fund in the box below. The Merchant…" at bounding box center [987, 427] width 320 height 1405
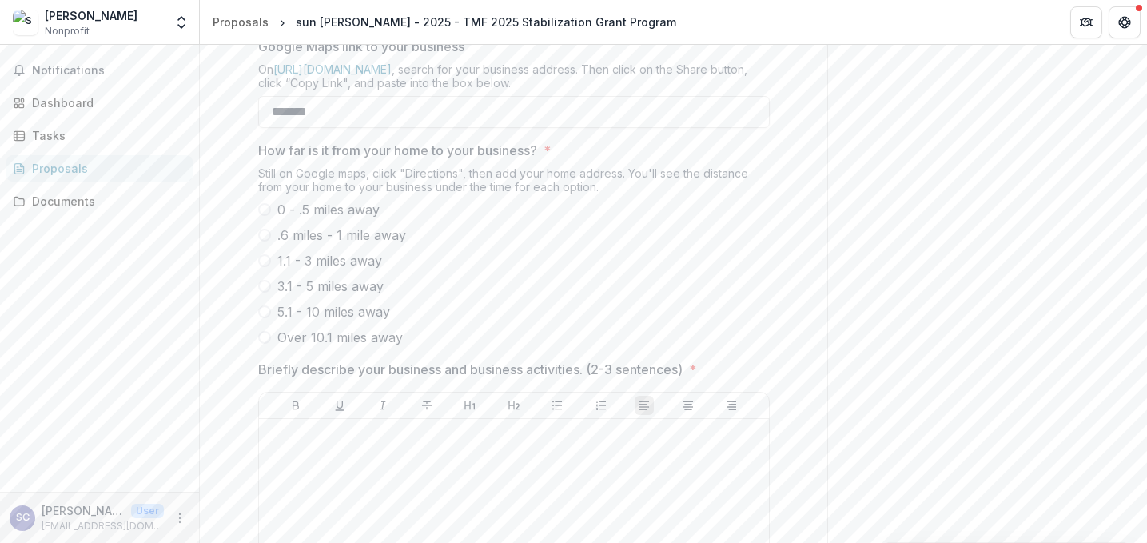
scroll to position [576, 0]
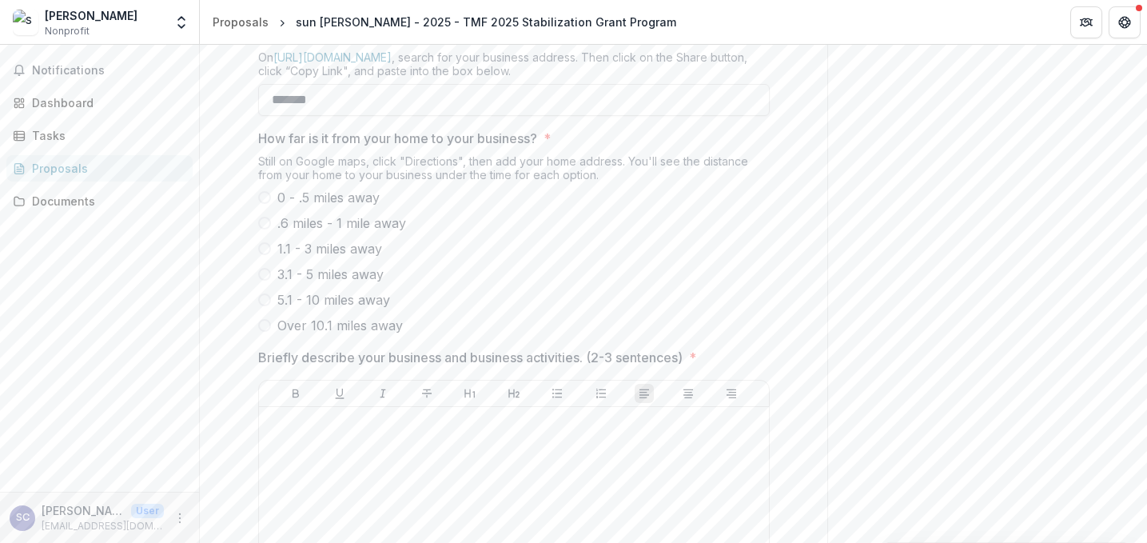
click at [262, 204] on span at bounding box center [264, 197] width 13 height 13
click at [860, 341] on div "Send comments or questions to The Merchants Fund in the box below. The Merchant…" at bounding box center [987, 171] width 320 height 1405
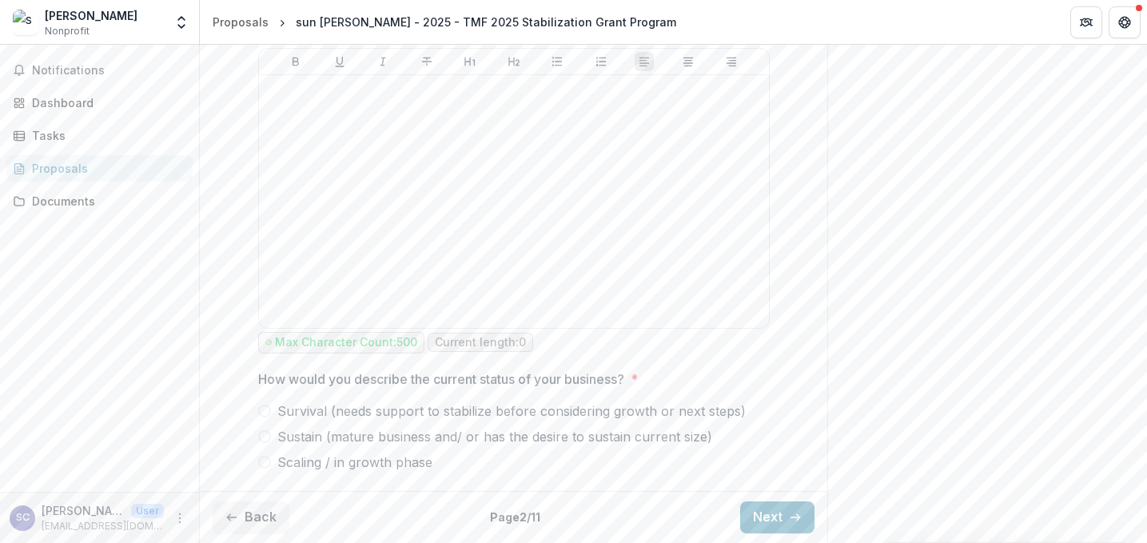
scroll to position [967, 0]
click at [261, 434] on span at bounding box center [264, 436] width 13 height 13
click at [278, 121] on div at bounding box center [513, 202] width 497 height 240
